Goal: Complete application form: Complete application form

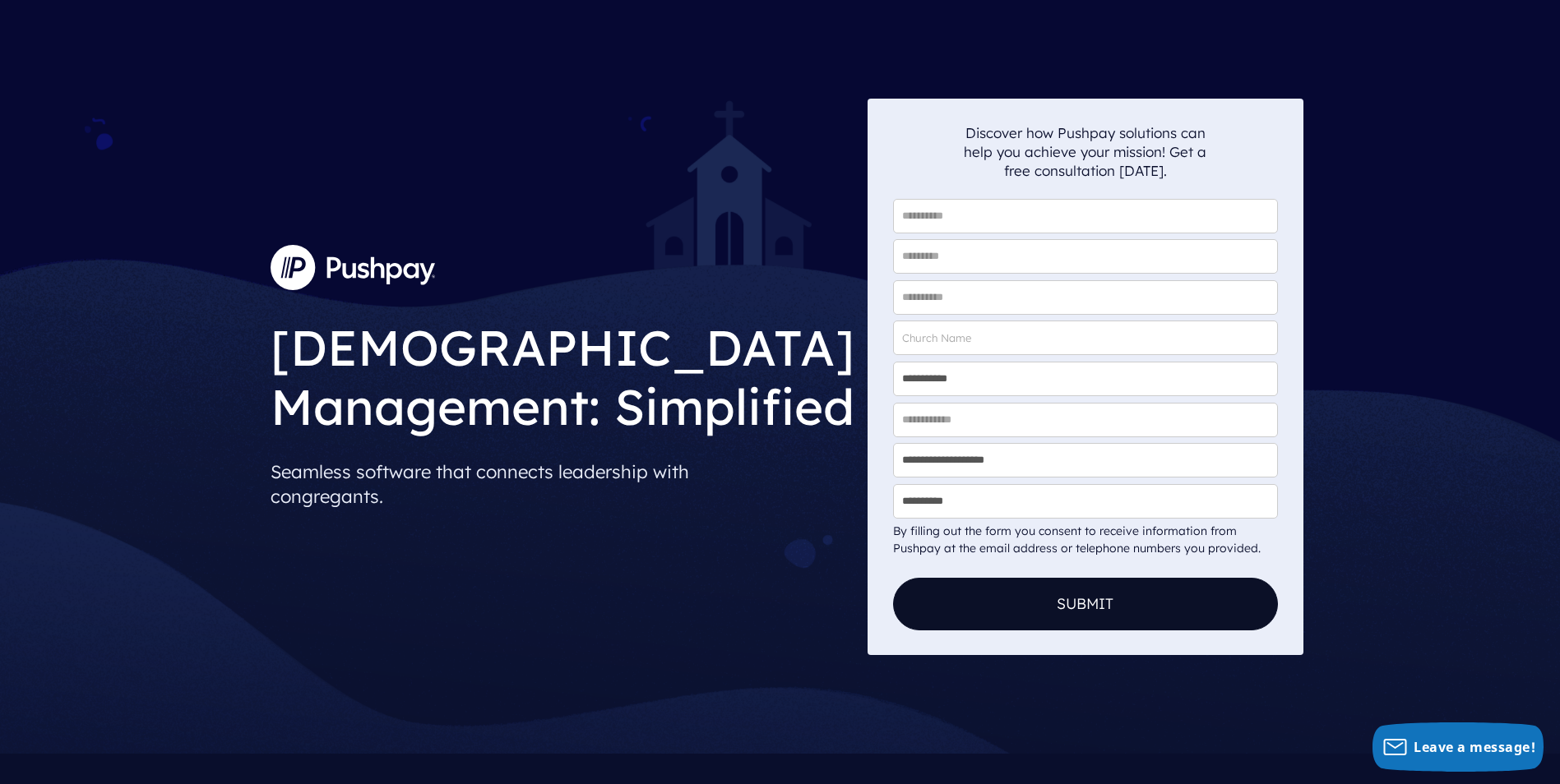
click at [1416, 320] on div "**********" at bounding box center [780, 377] width 1560 height 754
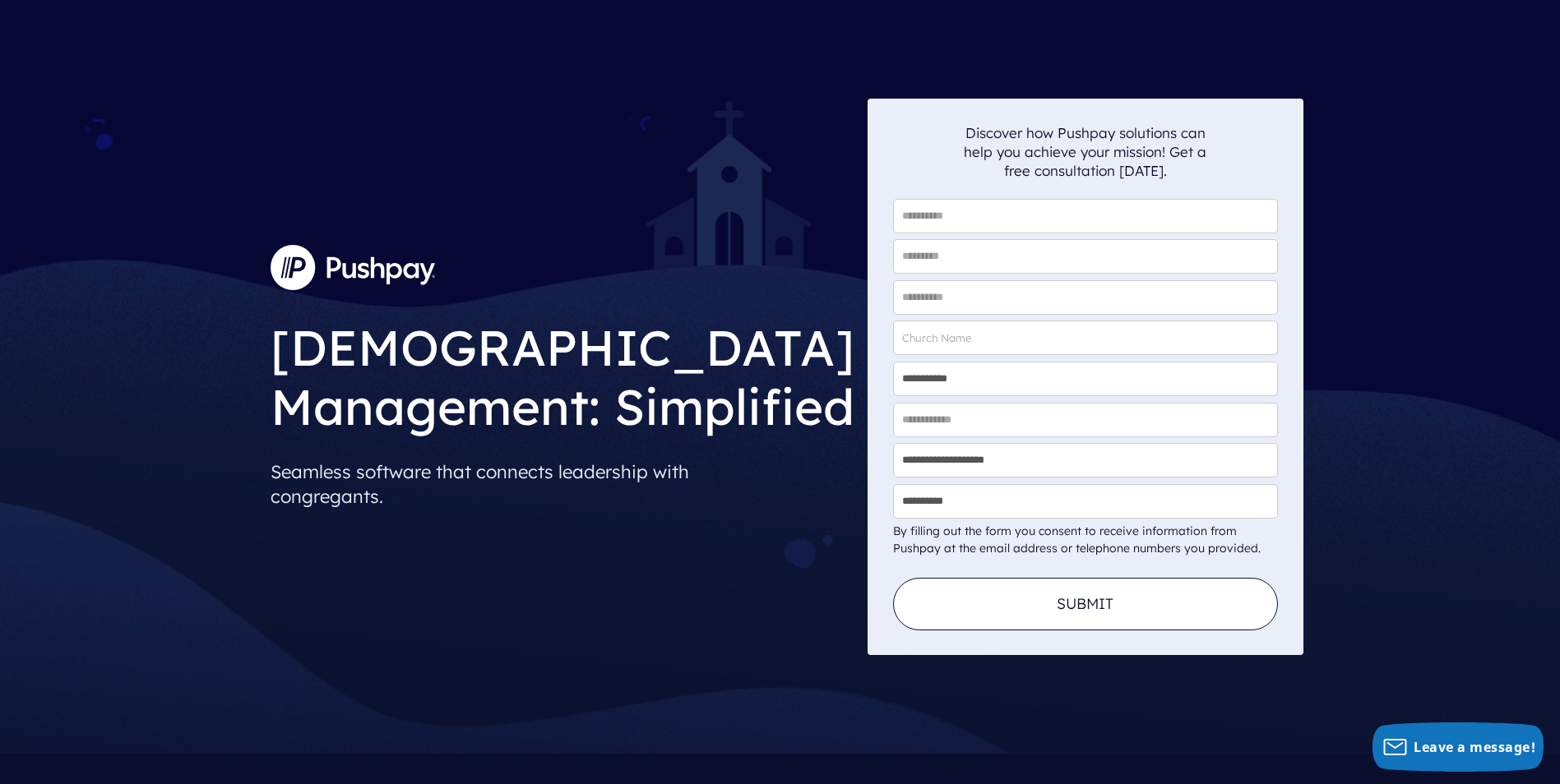
click at [1114, 601] on button "Submit" at bounding box center [1085, 605] width 385 height 53
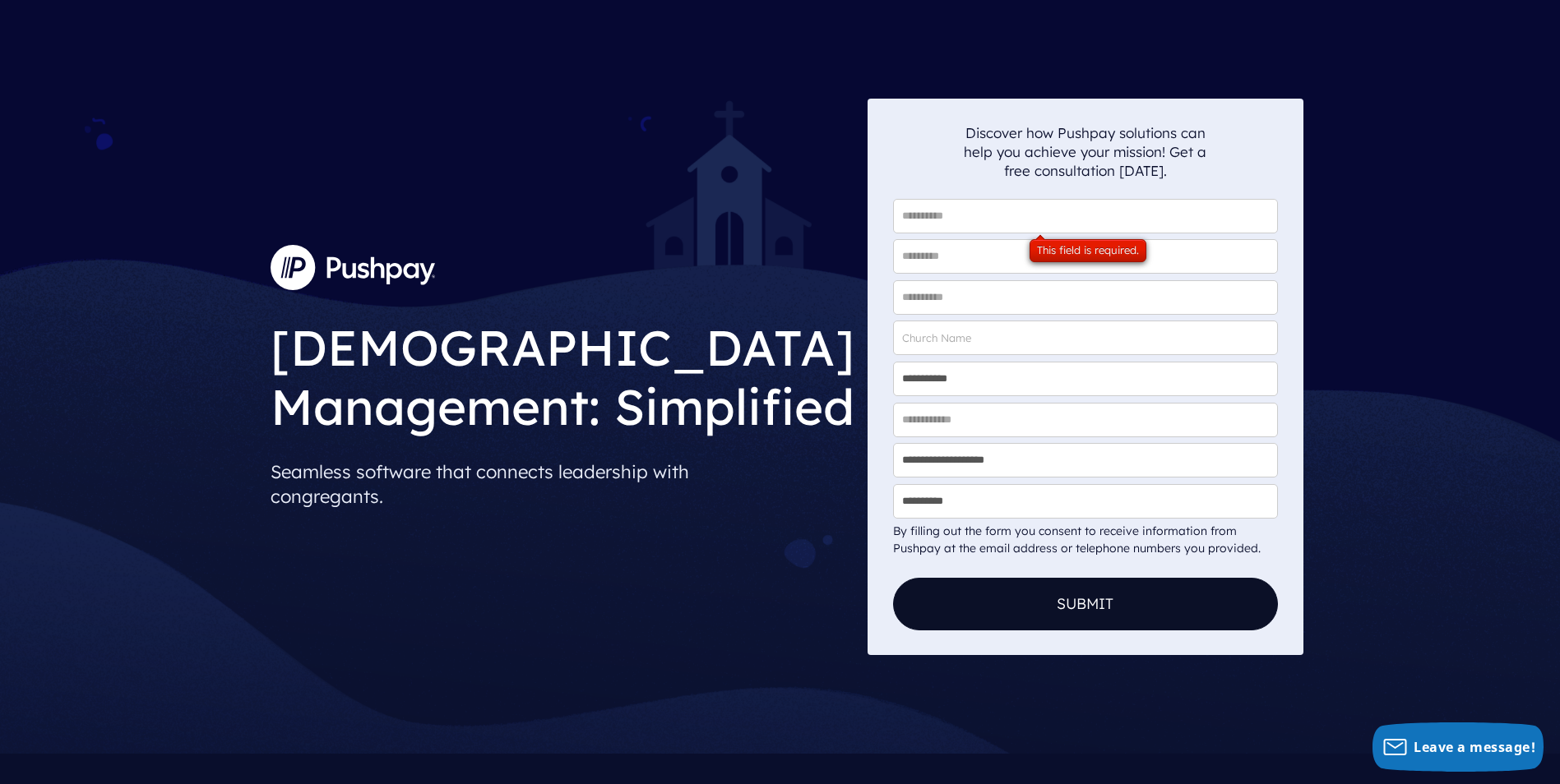
click at [939, 215] on input "* First Name" at bounding box center [1085, 216] width 385 height 35
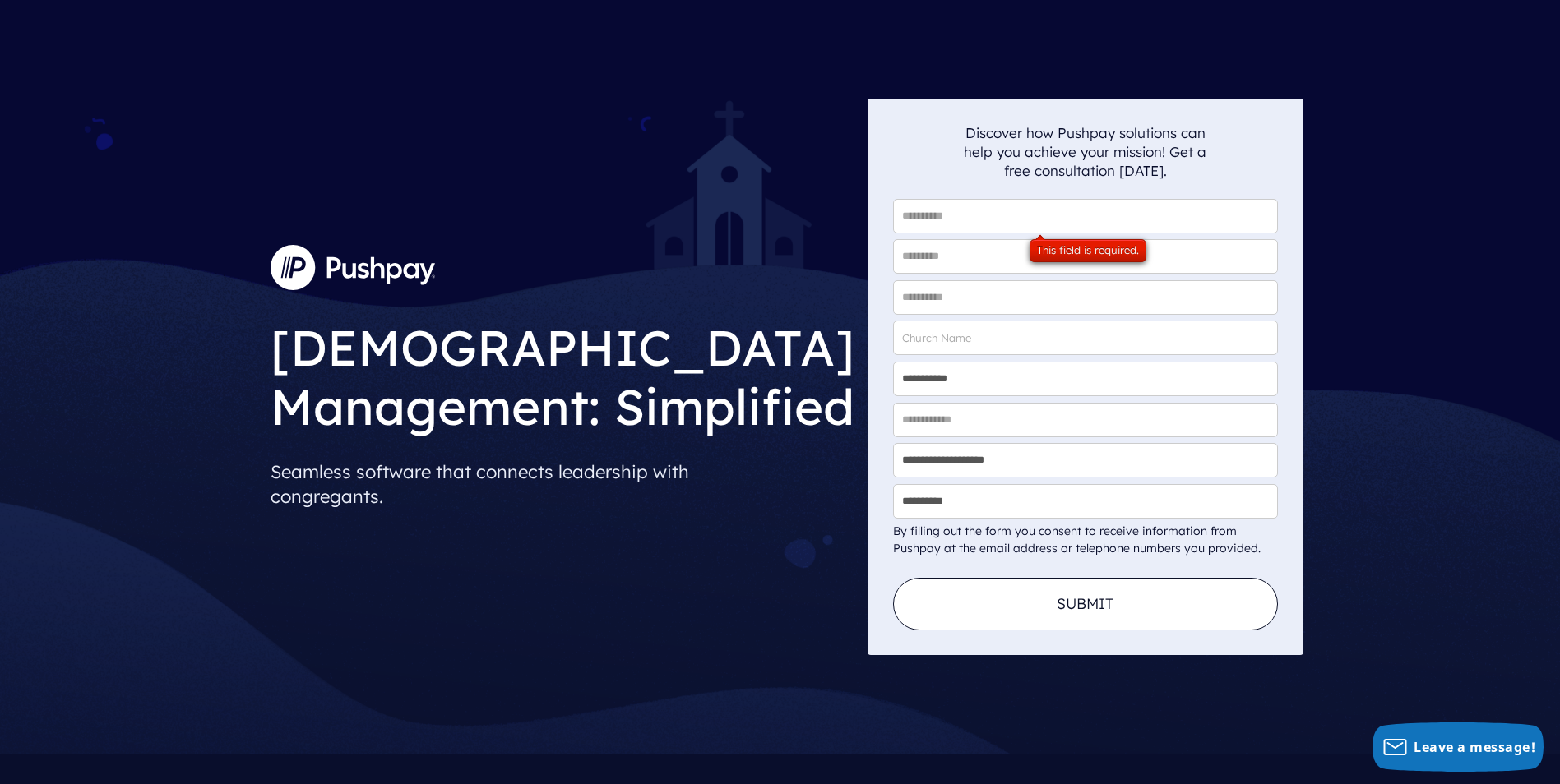
click at [1014, 619] on button "Submit" at bounding box center [1085, 605] width 385 height 53
